Goal: Transaction & Acquisition: Purchase product/service

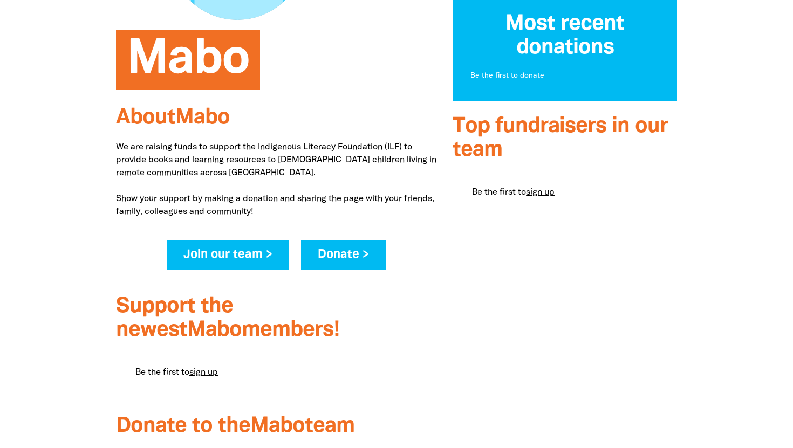
click at [326, 252] on link "Donate >" at bounding box center [343, 255] width 85 height 30
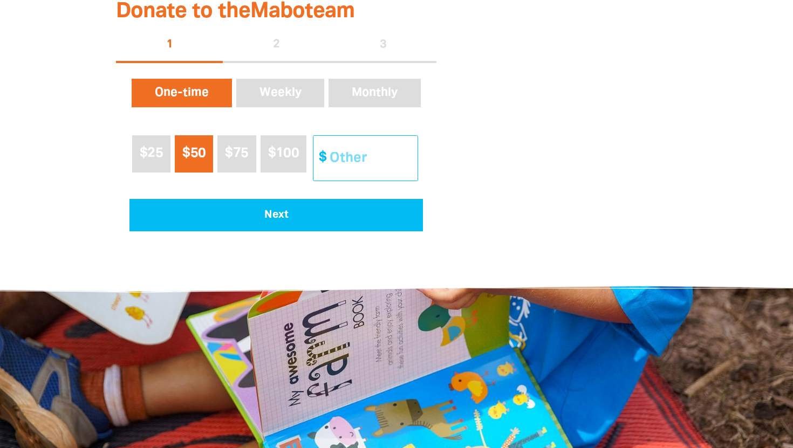
click at [342, 162] on input "Other Amount" at bounding box center [369, 158] width 95 height 45
type input "1"
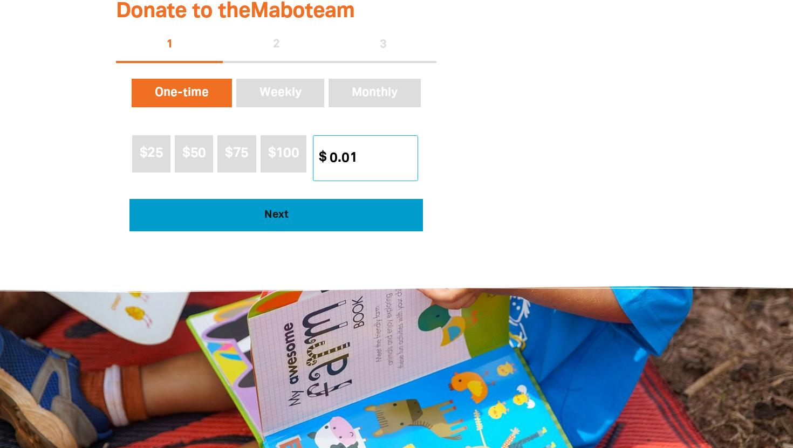
type input "0.01"
click at [340, 218] on span "Next" at bounding box center [277, 215] width 264 height 11
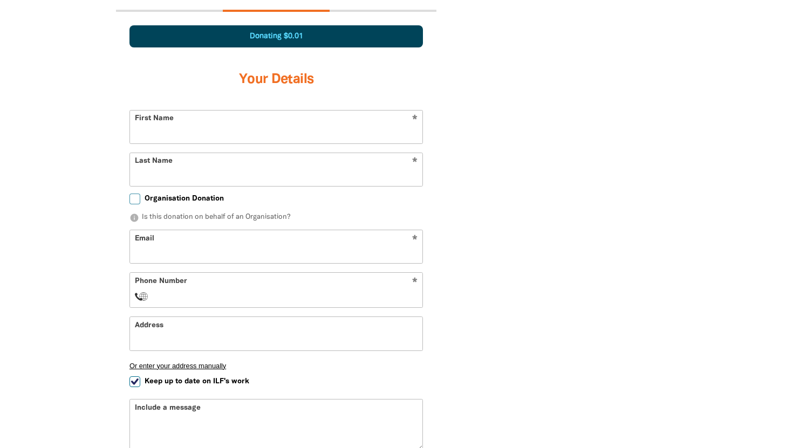
scroll to position [711, 0]
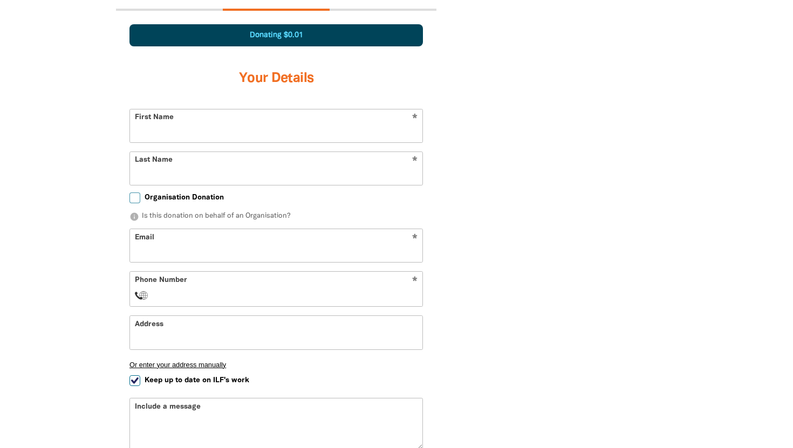
click at [251, 116] on input "First Name" at bounding box center [276, 125] width 292 height 33
type input "Hamish"
click at [218, 154] on input "Last Name" at bounding box center [276, 168] width 292 height 33
type input "[PERSON_NAME]"
click at [76, 207] on section "Mabo About Mabo We are raising funds to support the Indigenous Literacy Foundat…" at bounding box center [396, 44] width 793 height 1036
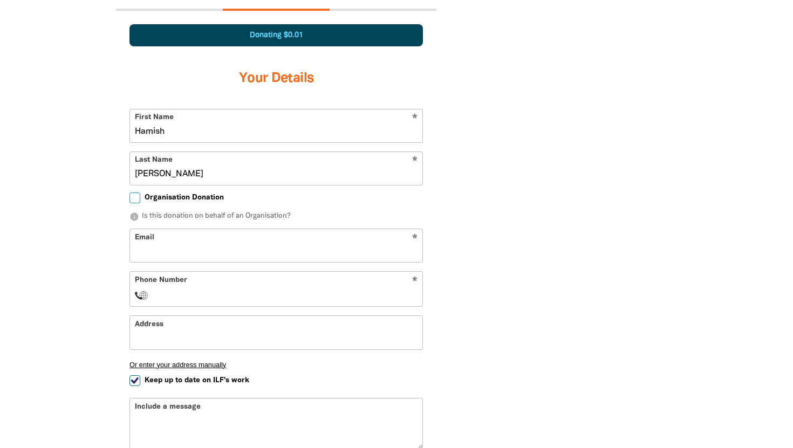
click at [137, 197] on input "Organisation Donation" at bounding box center [134, 197] width 11 height 11
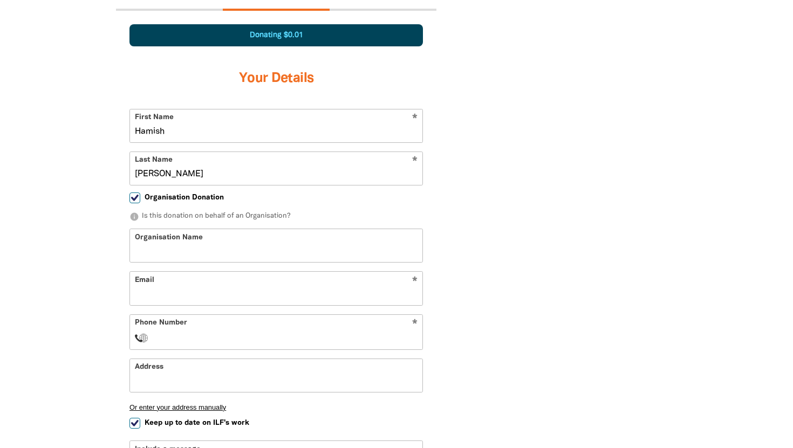
click at [134, 199] on input "Organisation Donation" at bounding box center [134, 197] width 11 height 11
checkbox input "false"
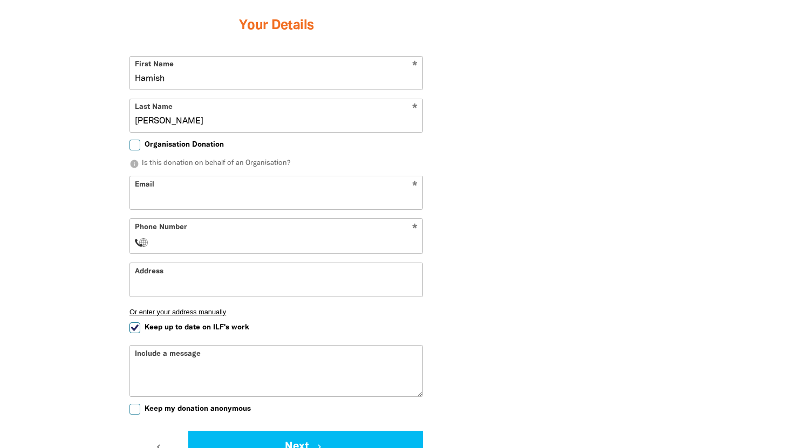
scroll to position [760, 0]
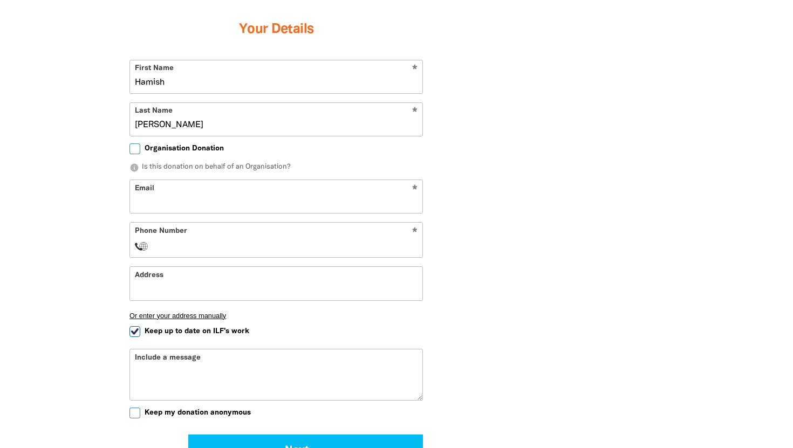
click at [162, 203] on input "Email" at bounding box center [276, 196] width 292 height 33
type input "[EMAIL_ADDRESS][DOMAIN_NAME]"
click at [265, 258] on form "* First Name [PERSON_NAME] * Last Name [PERSON_NAME] Organisation Donation info…" at bounding box center [275, 264] width 293 height 408
click at [265, 245] on input "Phone Number" at bounding box center [287, 245] width 262 height 13
type input "[PHONE_NUMBER]"
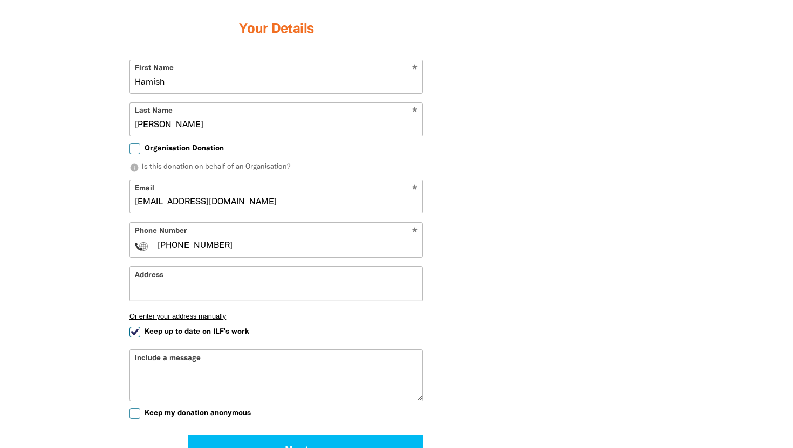
click at [252, 286] on input "Address" at bounding box center [276, 283] width 292 height 33
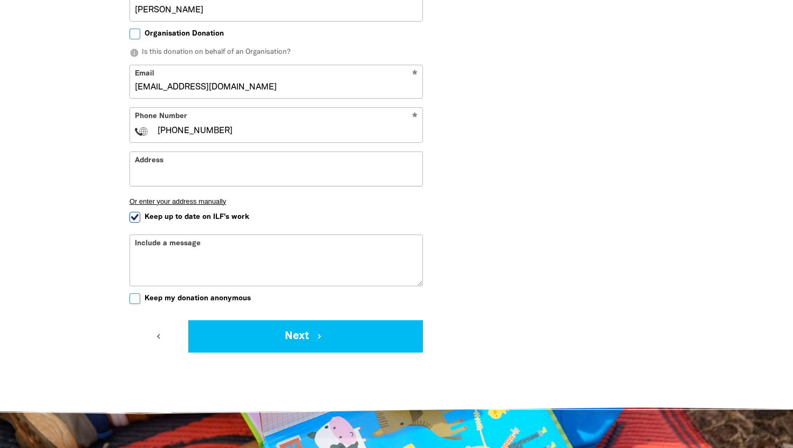
scroll to position [878, 0]
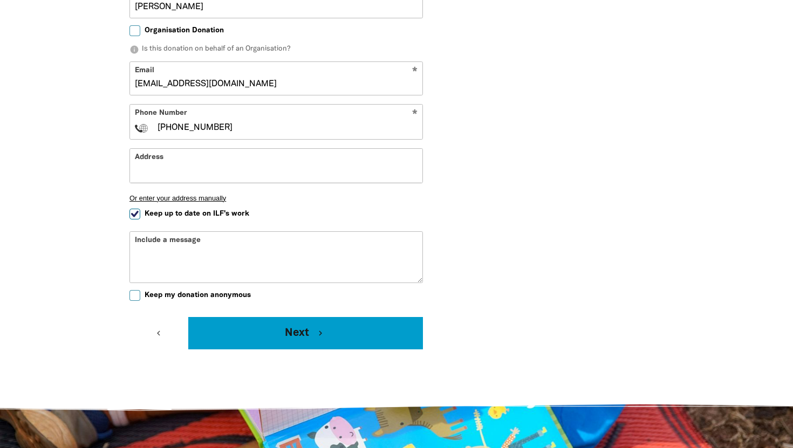
click at [229, 324] on button "Next chevron_right" at bounding box center [305, 333] width 235 height 32
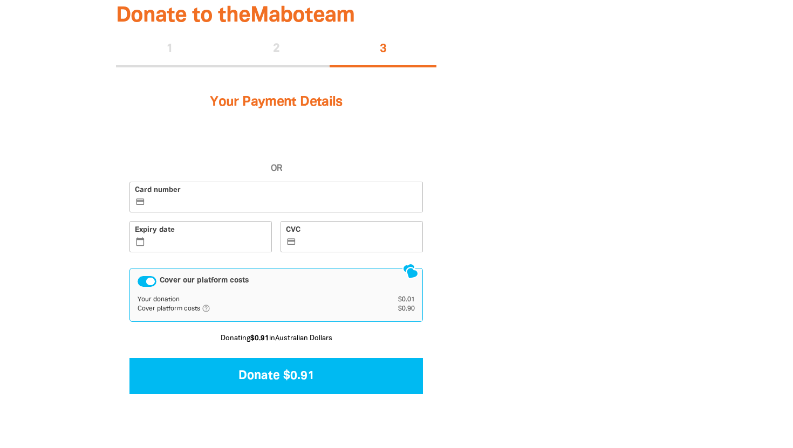
scroll to position [643, 0]
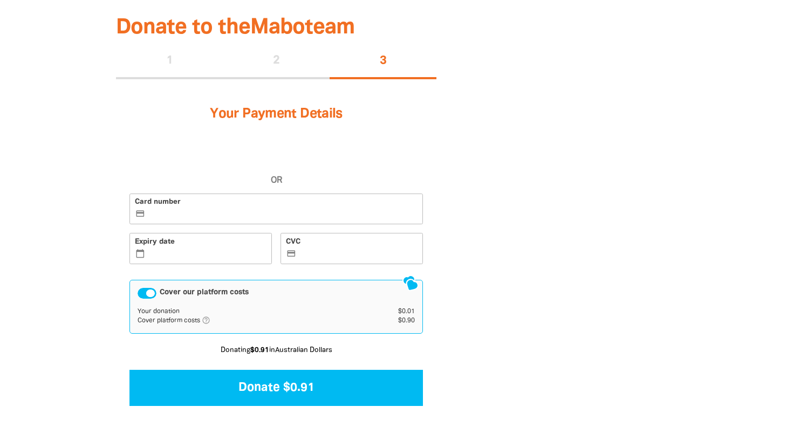
scroll to position [244, 0]
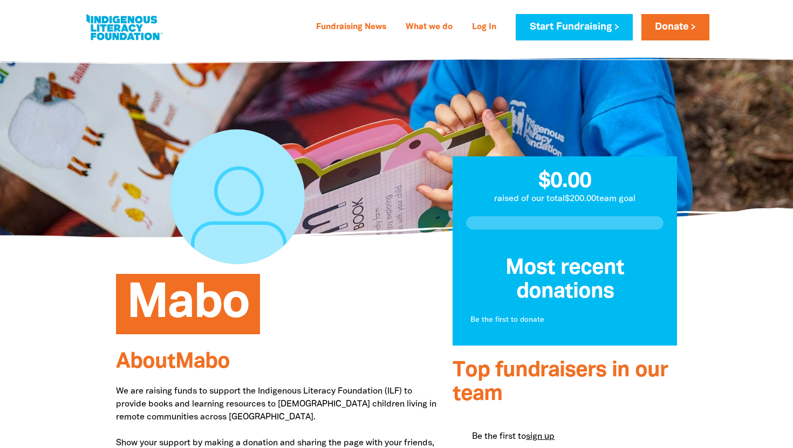
scroll to position [244, 0]
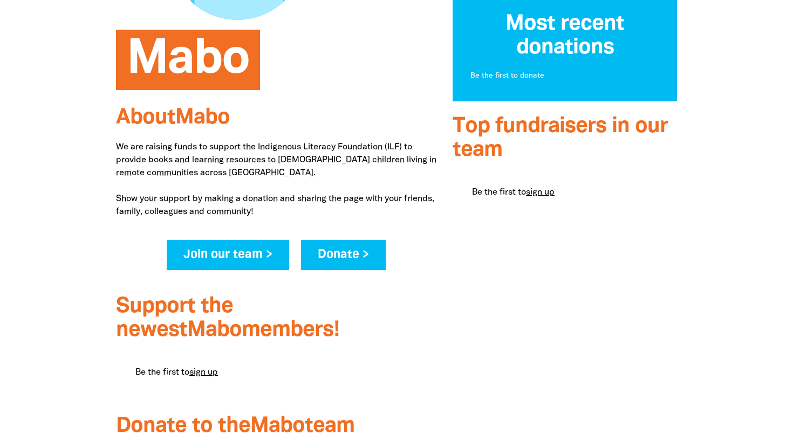
click at [353, 253] on link "Donate >" at bounding box center [343, 255] width 85 height 30
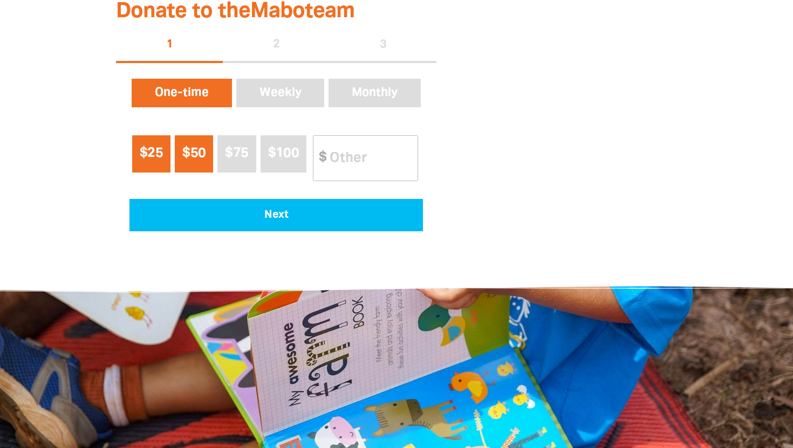
click at [146, 169] on button "$25" at bounding box center [151, 153] width 38 height 37
click at [332, 146] on input "Other Amount" at bounding box center [369, 158] width 95 height 45
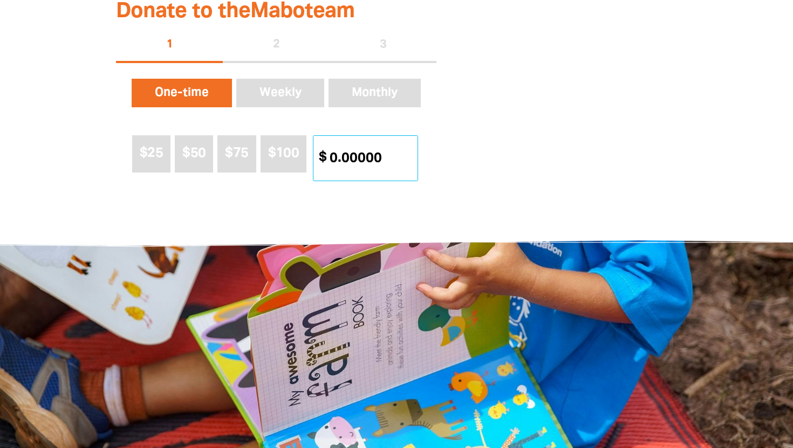
type input "0"
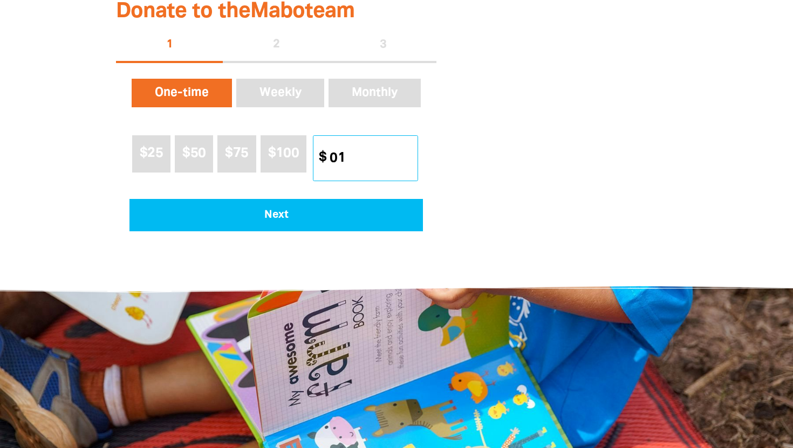
type input "0"
click at [287, 302] on div at bounding box center [396, 417] width 647 height 280
click at [412, 154] on input "68" at bounding box center [369, 158] width 95 height 45
click at [411, 157] on input "69" at bounding box center [369, 158] width 95 height 45
click at [411, 159] on input "68" at bounding box center [369, 158] width 95 height 45
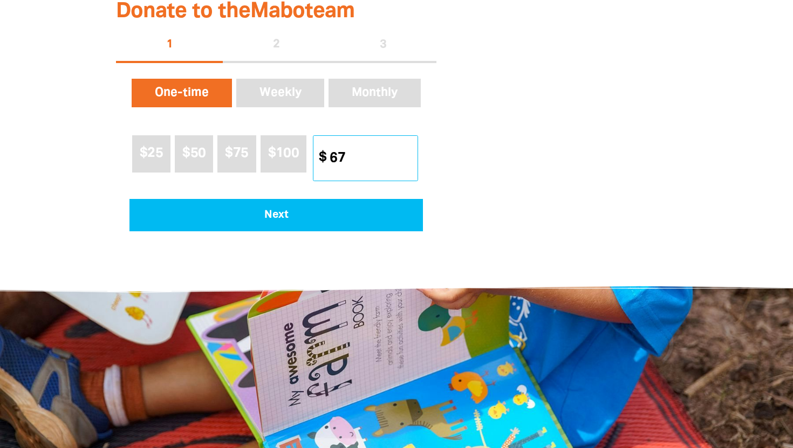
click at [411, 160] on input "67" at bounding box center [369, 158] width 95 height 45
click at [411, 160] on input "66" at bounding box center [369, 158] width 95 height 45
click at [411, 152] on input "67" at bounding box center [369, 158] width 95 height 45
click at [411, 159] on input "66" at bounding box center [369, 158] width 95 height 45
click at [411, 149] on input "66" at bounding box center [369, 158] width 95 height 45
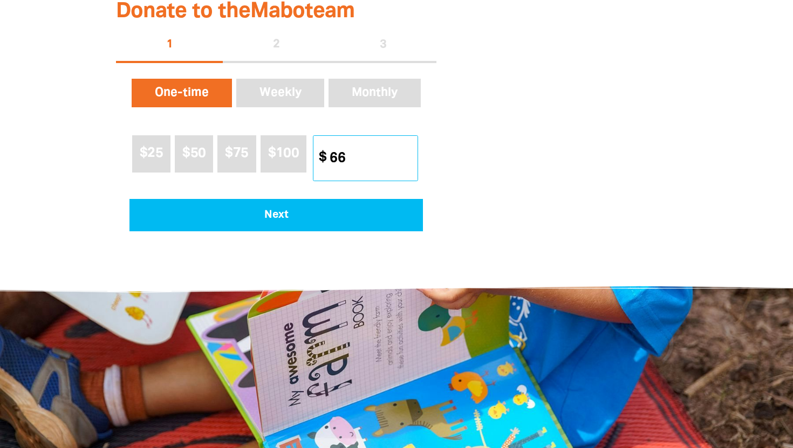
click at [410, 150] on input "66" at bounding box center [369, 158] width 95 height 45
click at [410, 154] on input "67" at bounding box center [369, 158] width 95 height 45
click at [410, 159] on input "66" at bounding box center [369, 158] width 95 height 45
click at [410, 157] on input "67" at bounding box center [369, 158] width 95 height 45
click at [410, 159] on input "66" at bounding box center [369, 158] width 95 height 45
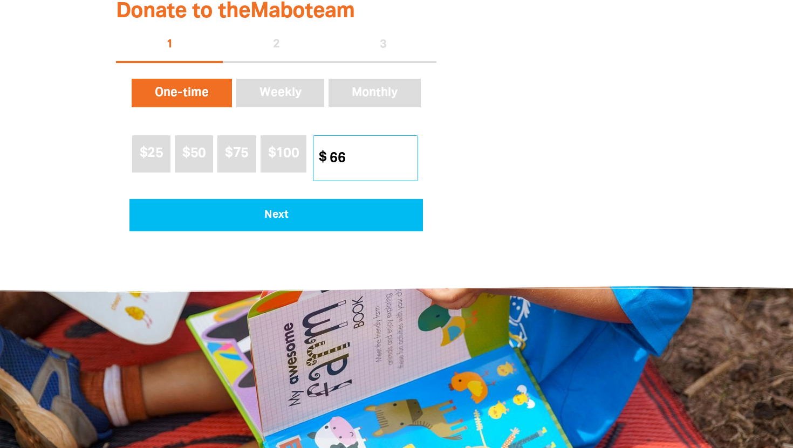
click at [409, 148] on input "66" at bounding box center [369, 158] width 95 height 45
click at [409, 153] on input "67" at bounding box center [369, 158] width 95 height 45
click at [409, 154] on input "68" at bounding box center [369, 158] width 95 height 45
click at [409, 155] on input "69" at bounding box center [369, 158] width 95 height 45
click at [410, 161] on input "68" at bounding box center [369, 158] width 95 height 45
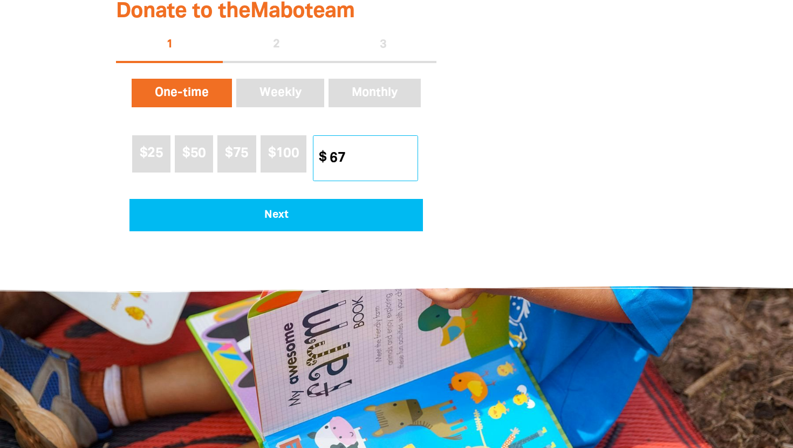
type input "67"
click at [410, 161] on input "67" at bounding box center [369, 158] width 95 height 45
